Goal: Task Accomplishment & Management: Complete application form

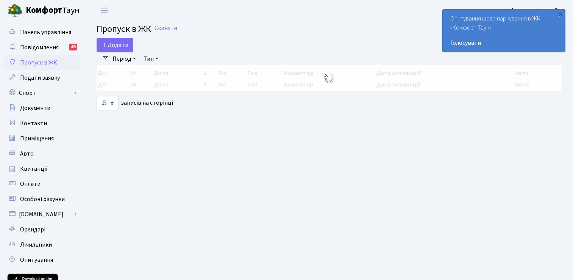
select select "25"
click at [127, 42] on link "Додати" at bounding box center [115, 45] width 37 height 14
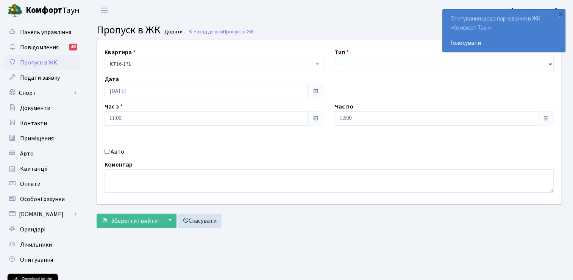
select select "3"
click at [335, 57] on select "- Доставка Таксі Гості Сервіс" at bounding box center [444, 64] width 219 height 14
click at [131, 222] on span "Зберегти і вийти" at bounding box center [134, 220] width 47 height 8
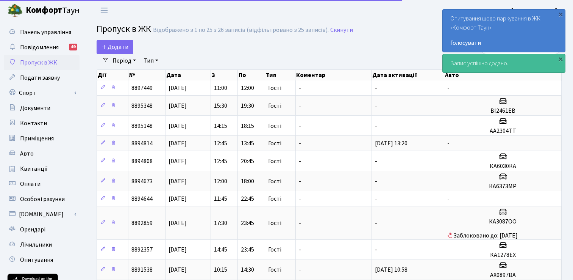
select select "25"
